Goal: Find specific page/section

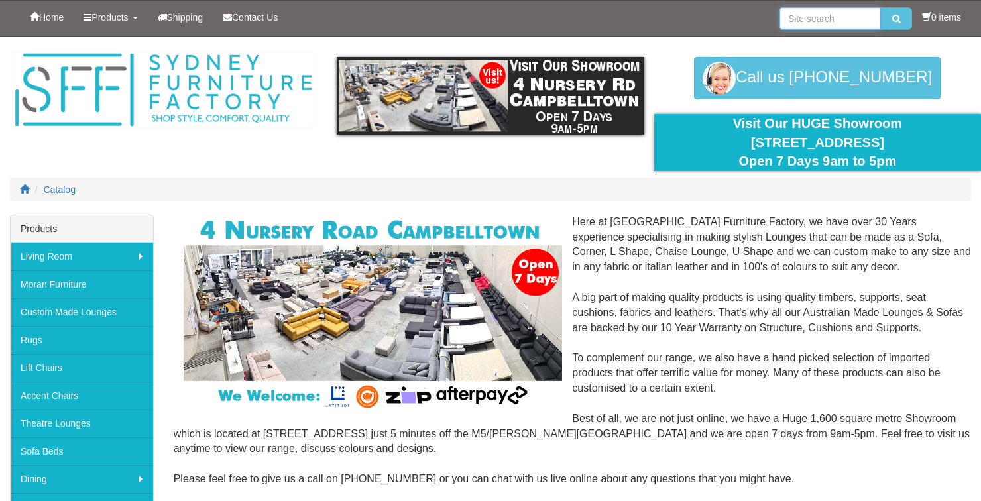
click at [830, 19] on input "search" at bounding box center [830, 18] width 101 height 23
type input "Cheaterfield"
click at [899, 17] on button "submit" at bounding box center [896, 18] width 31 height 23
